Goal: Task Accomplishment & Management: Use online tool/utility

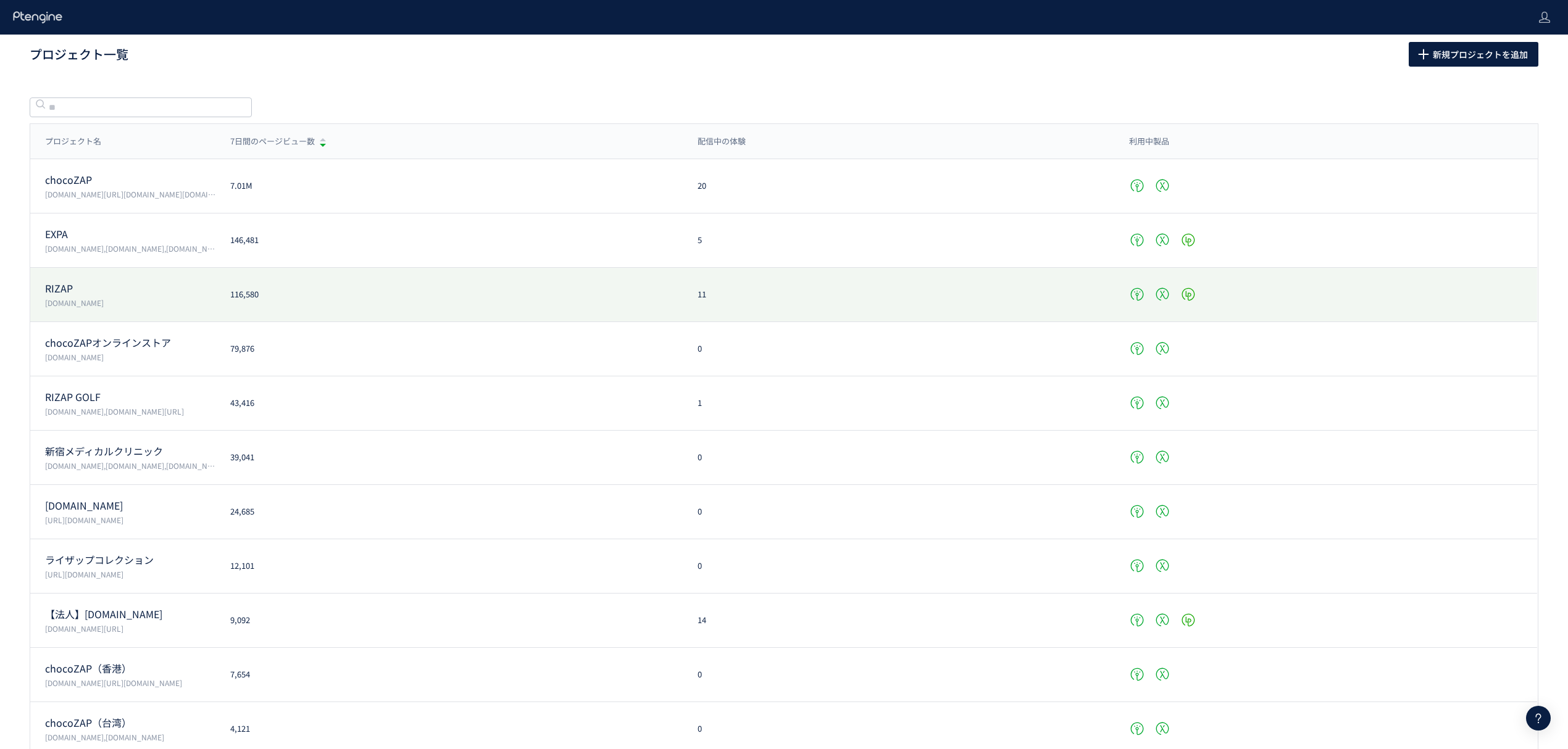
click at [82, 289] on p "RIZAP" at bounding box center [130, 288] width 170 height 14
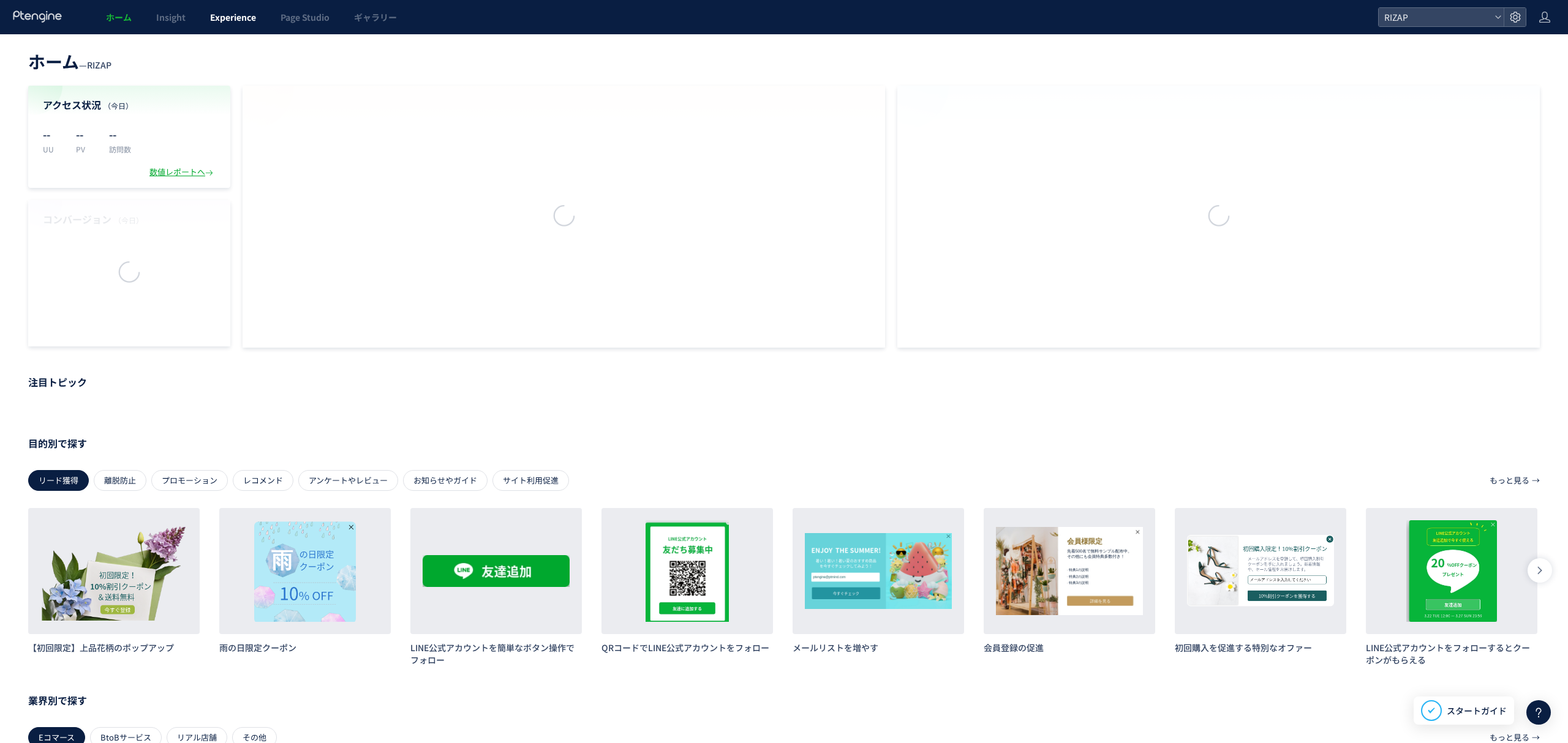
click at [236, 23] on span "Experience" at bounding box center [233, 17] width 46 height 12
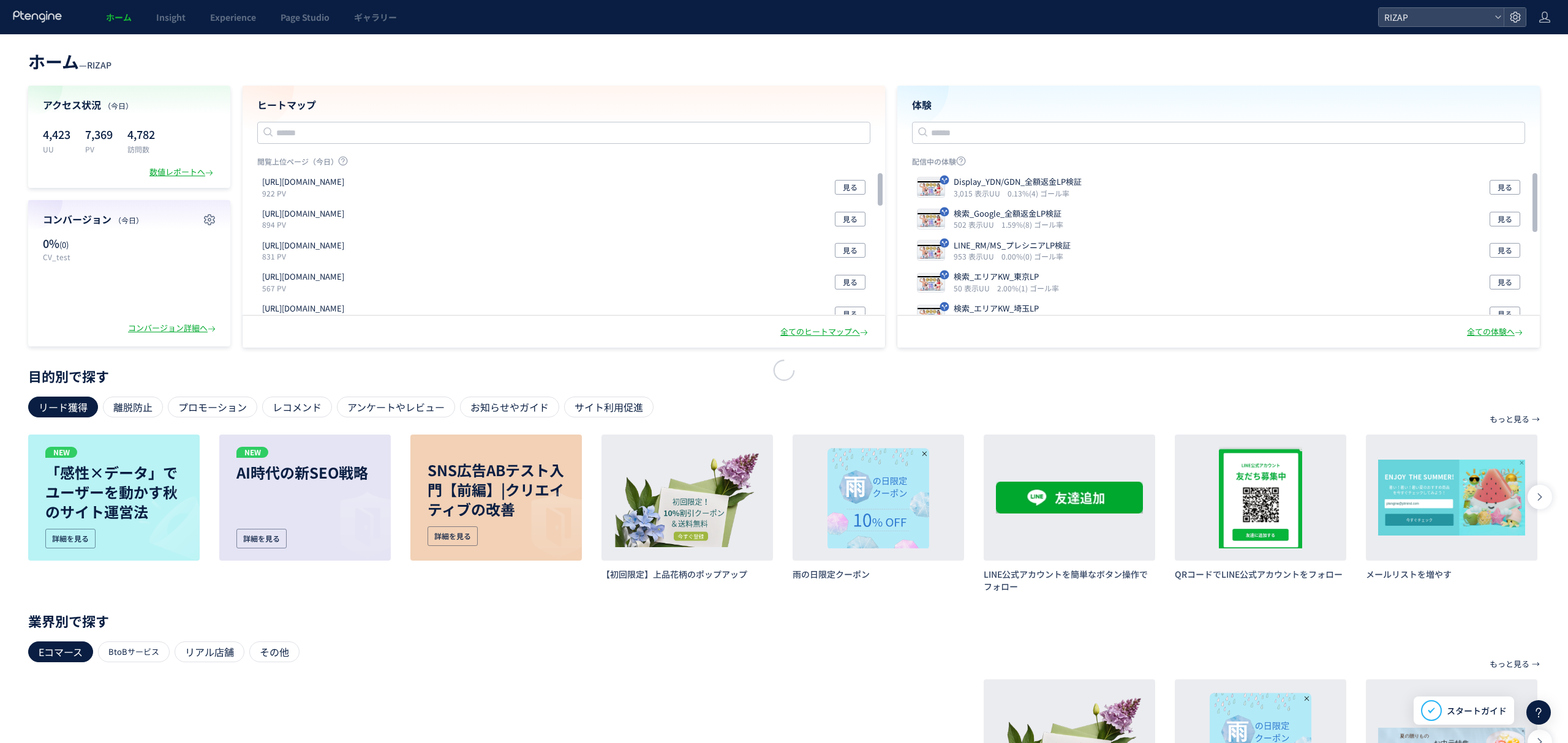
click at [233, 20] on div at bounding box center [784, 371] width 1568 height 743
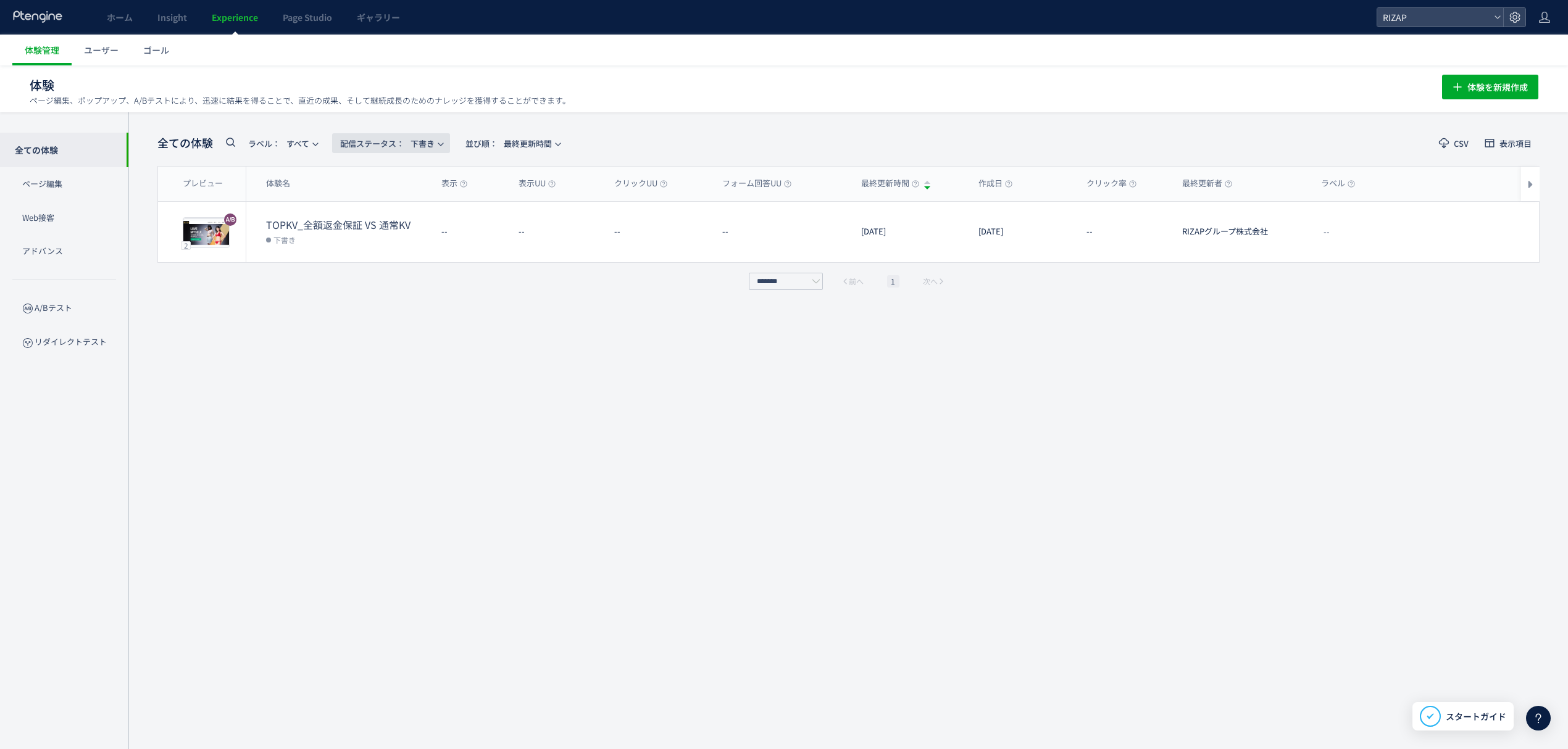
click at [427, 145] on span "配信ステータス​： 下書き" at bounding box center [387, 143] width 95 height 20
click at [392, 234] on li "配信中" at bounding box center [394, 244] width 51 height 22
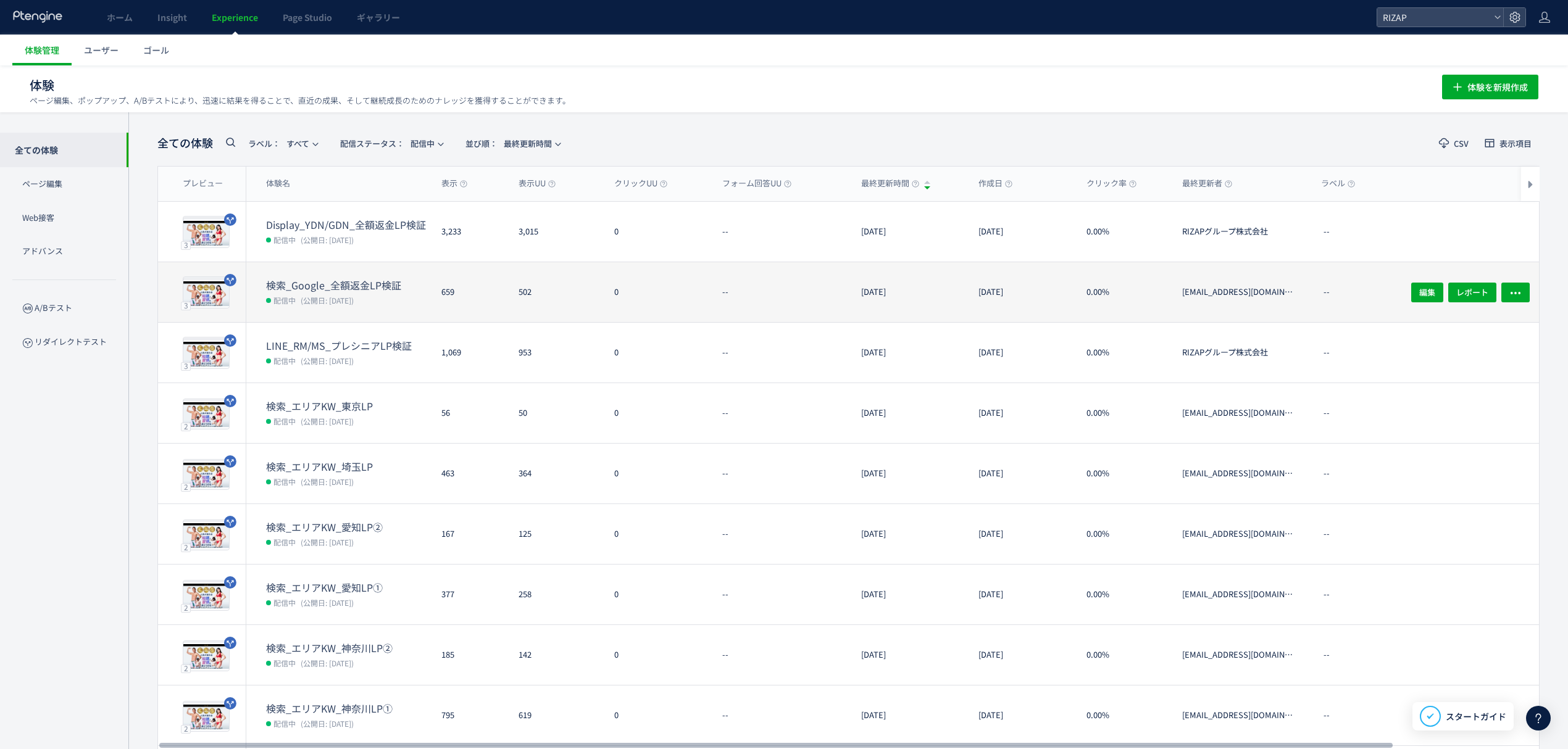
click at [350, 289] on dt "検索_Google_全額返金LP検証" at bounding box center [349, 286] width 166 height 14
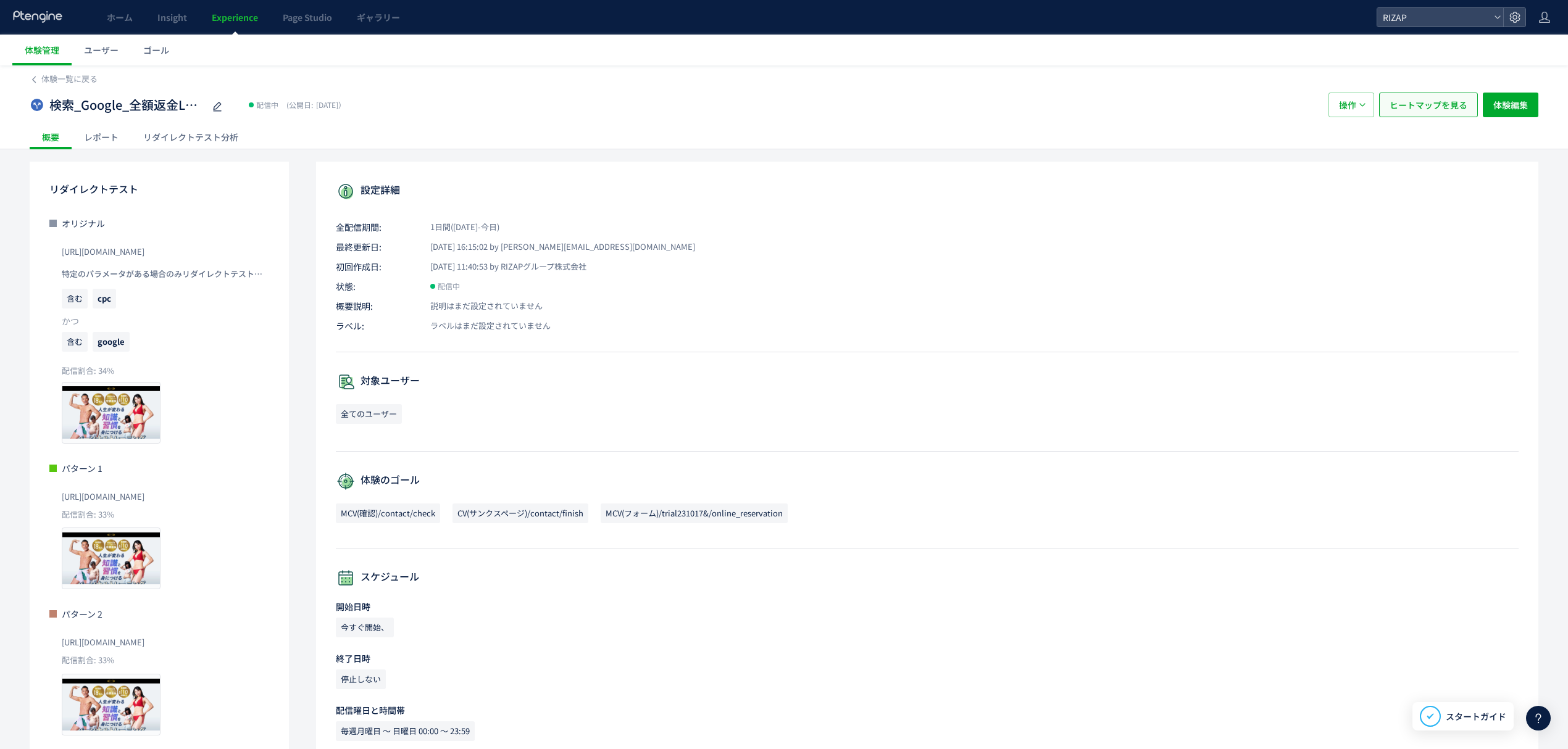
click at [1416, 99] on span "ヒートマップを見る" at bounding box center [1428, 105] width 78 height 25
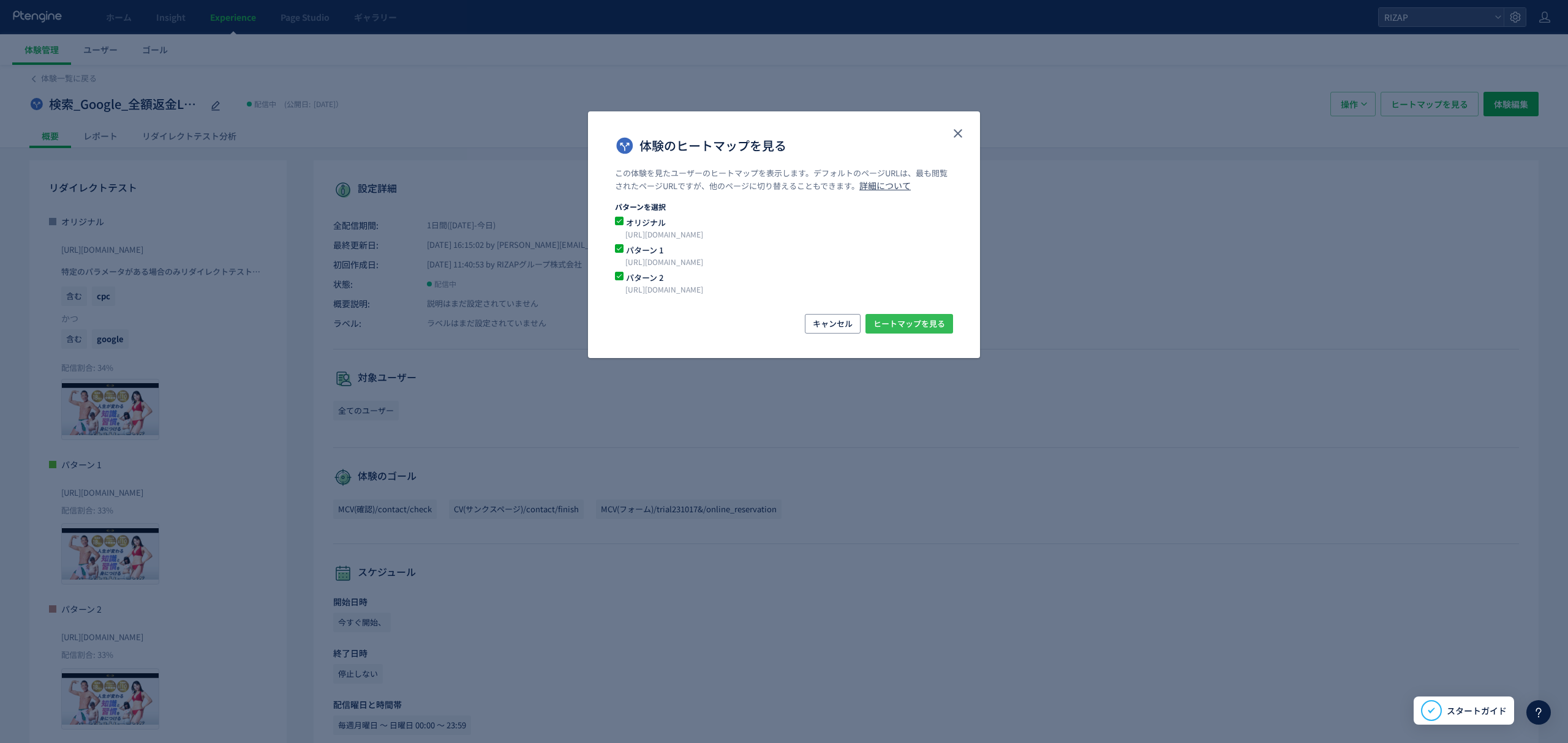
click at [928, 324] on span "ヒートマップを見る" at bounding box center [909, 323] width 71 height 20
click at [954, 136] on icon "close" at bounding box center [957, 133] width 15 height 15
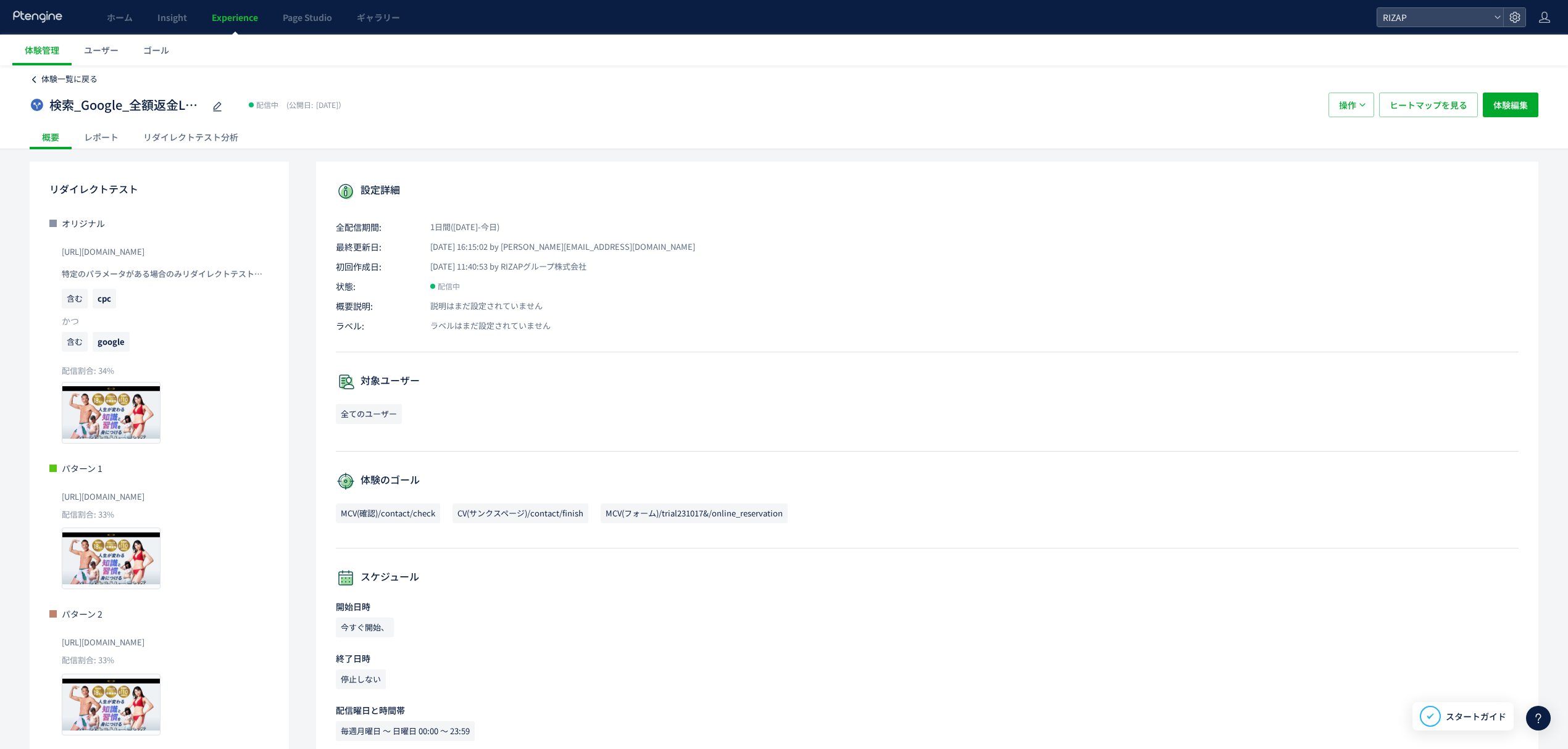
click at [78, 74] on span "体験一覧に戻る" at bounding box center [69, 78] width 56 height 11
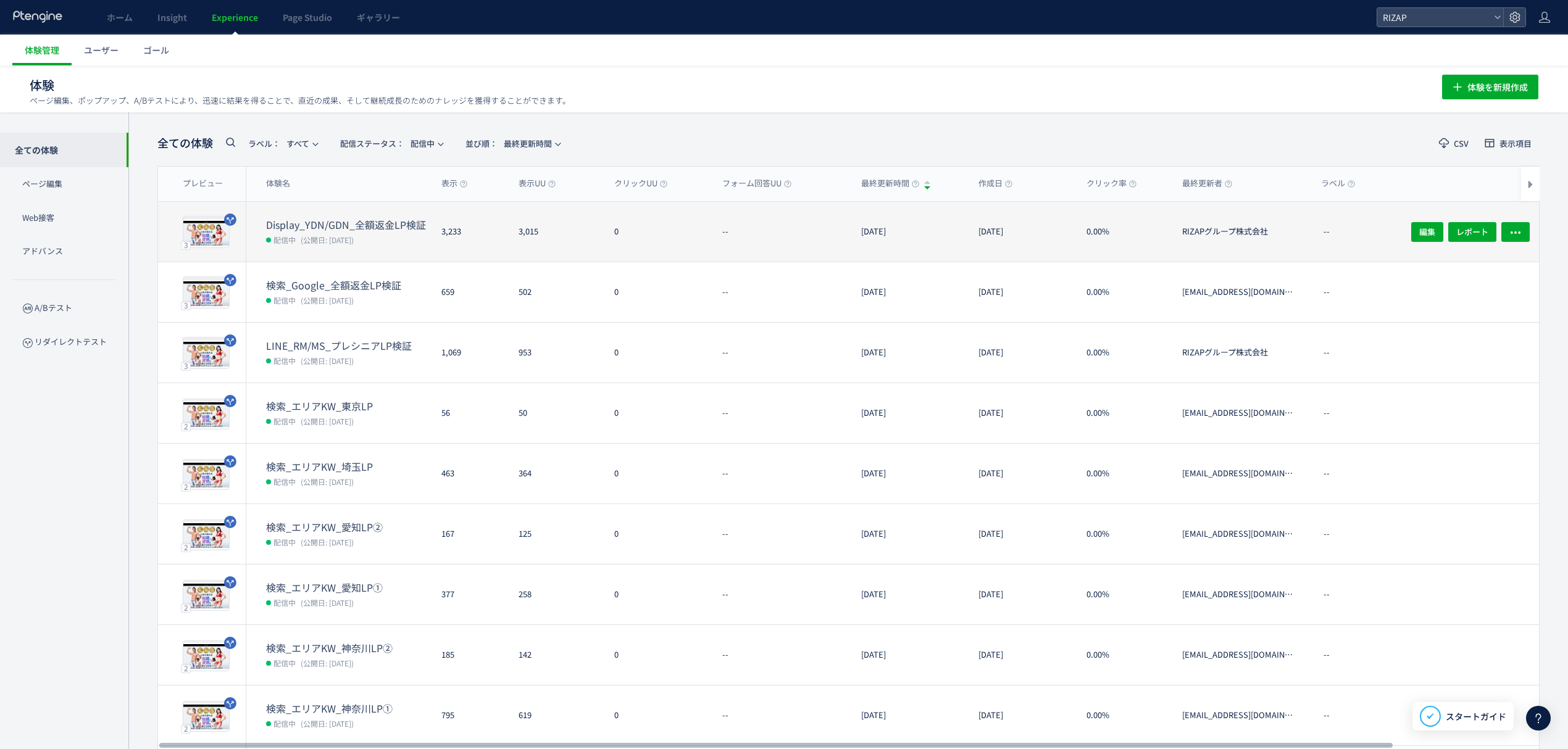
click at [323, 236] on span "(公開日: [DATE])" at bounding box center [327, 240] width 53 height 11
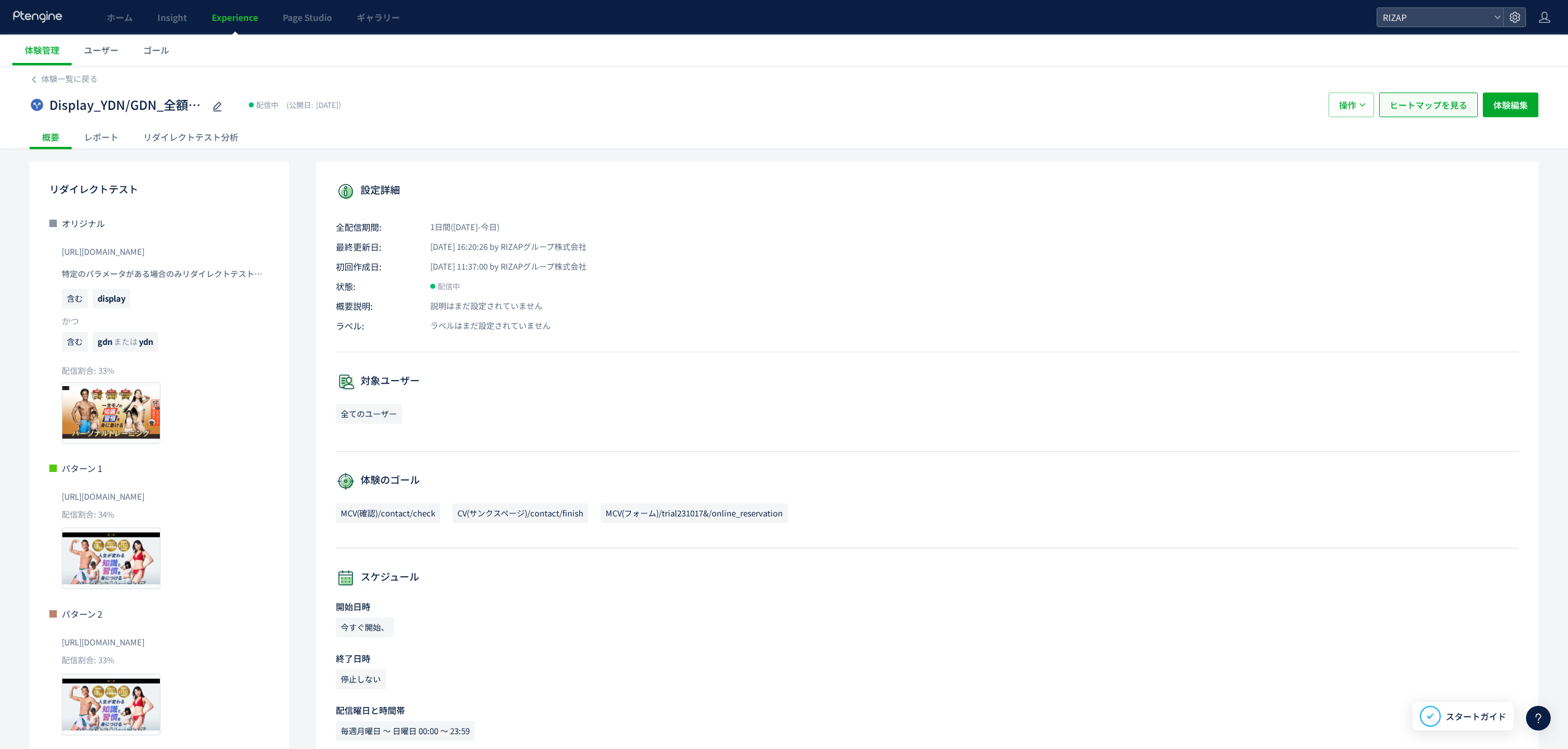
click at [1442, 116] on span "ヒートマップを見る" at bounding box center [1428, 105] width 78 height 25
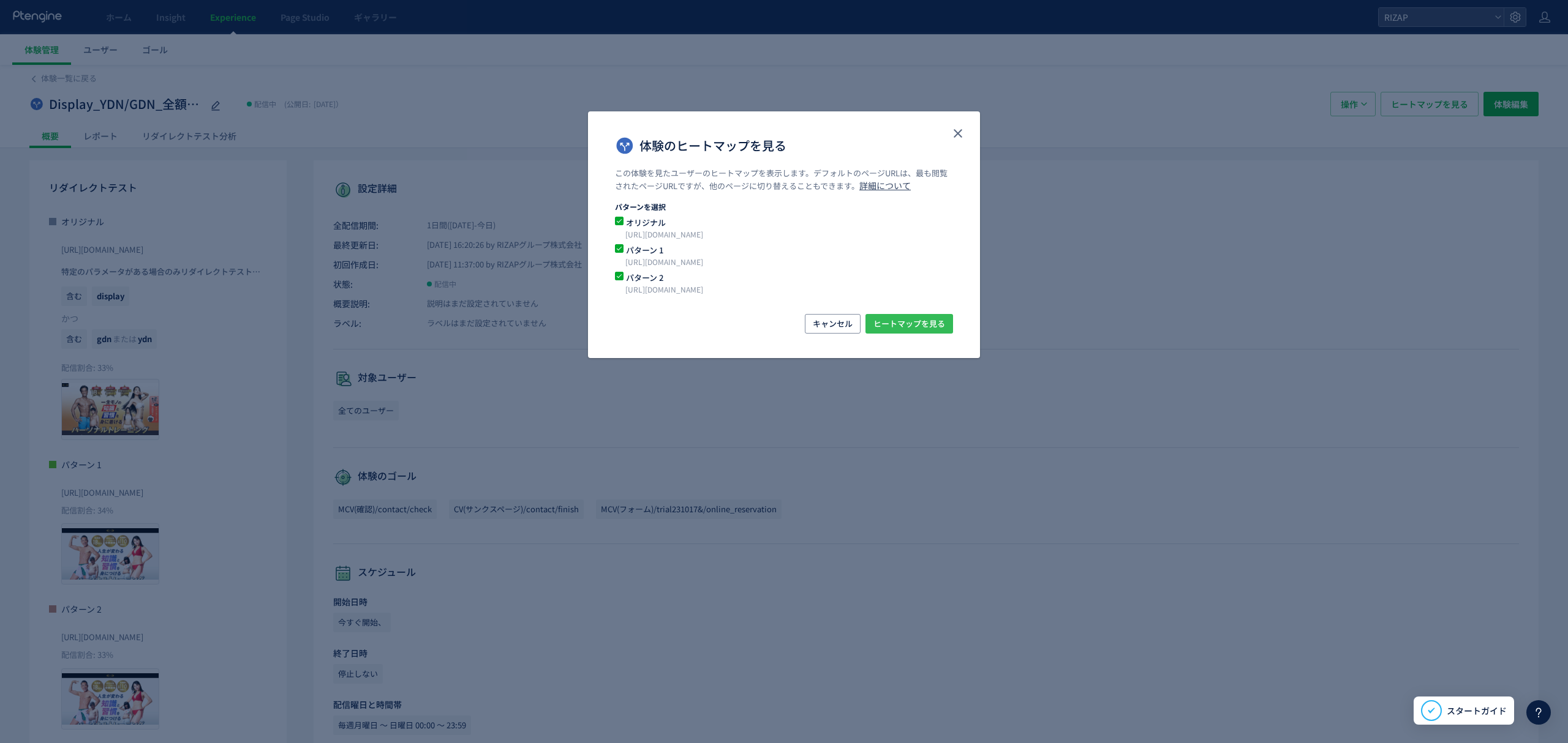
click at [919, 327] on span "ヒートマップを見る" at bounding box center [909, 323] width 71 height 20
click at [947, 123] on div "体験のヒートマップを見る" at bounding box center [783, 139] width 392 height 56
click at [949, 128] on button "close" at bounding box center [958, 133] width 20 height 20
